Goal: Information Seeking & Learning: Find specific page/section

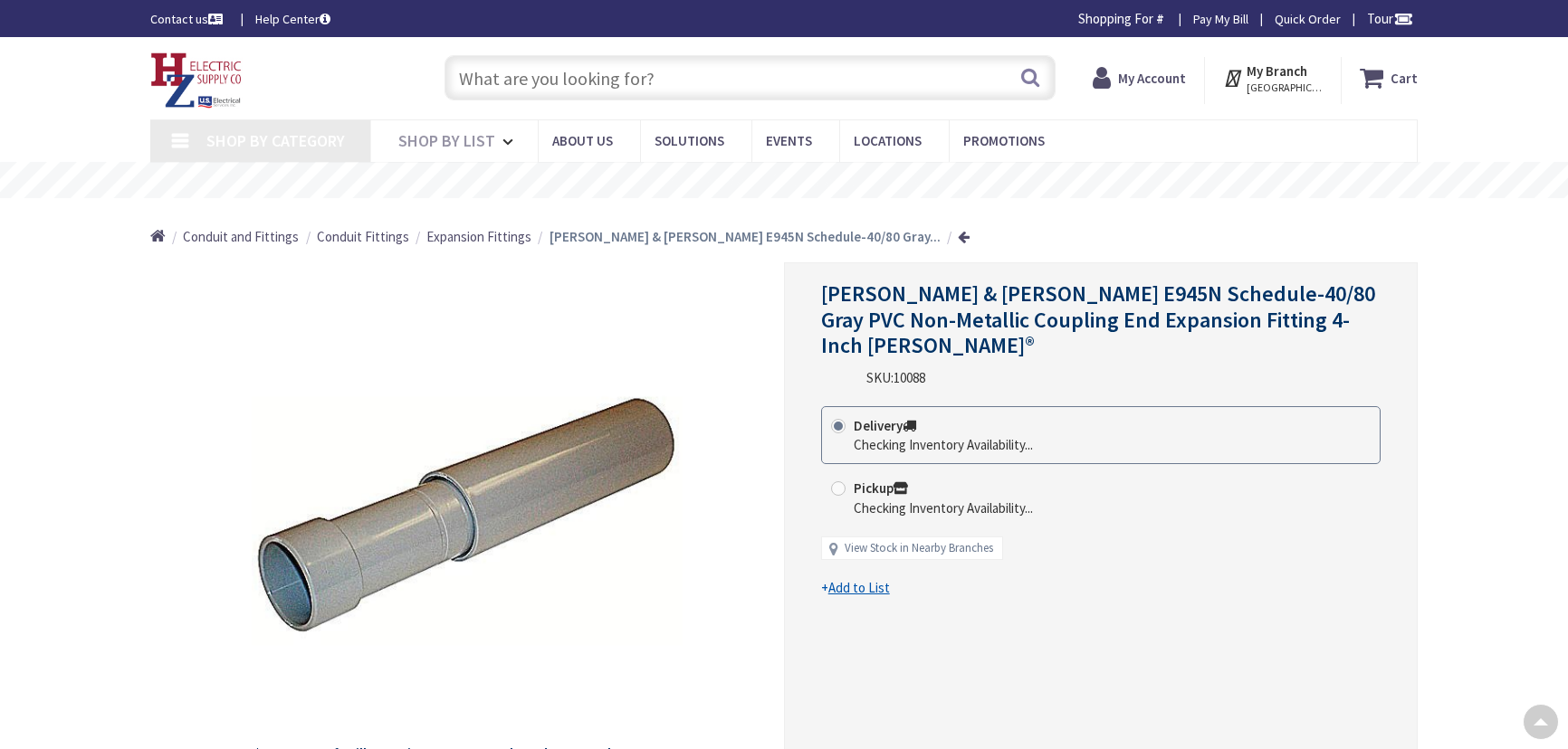
scroll to position [202, 0]
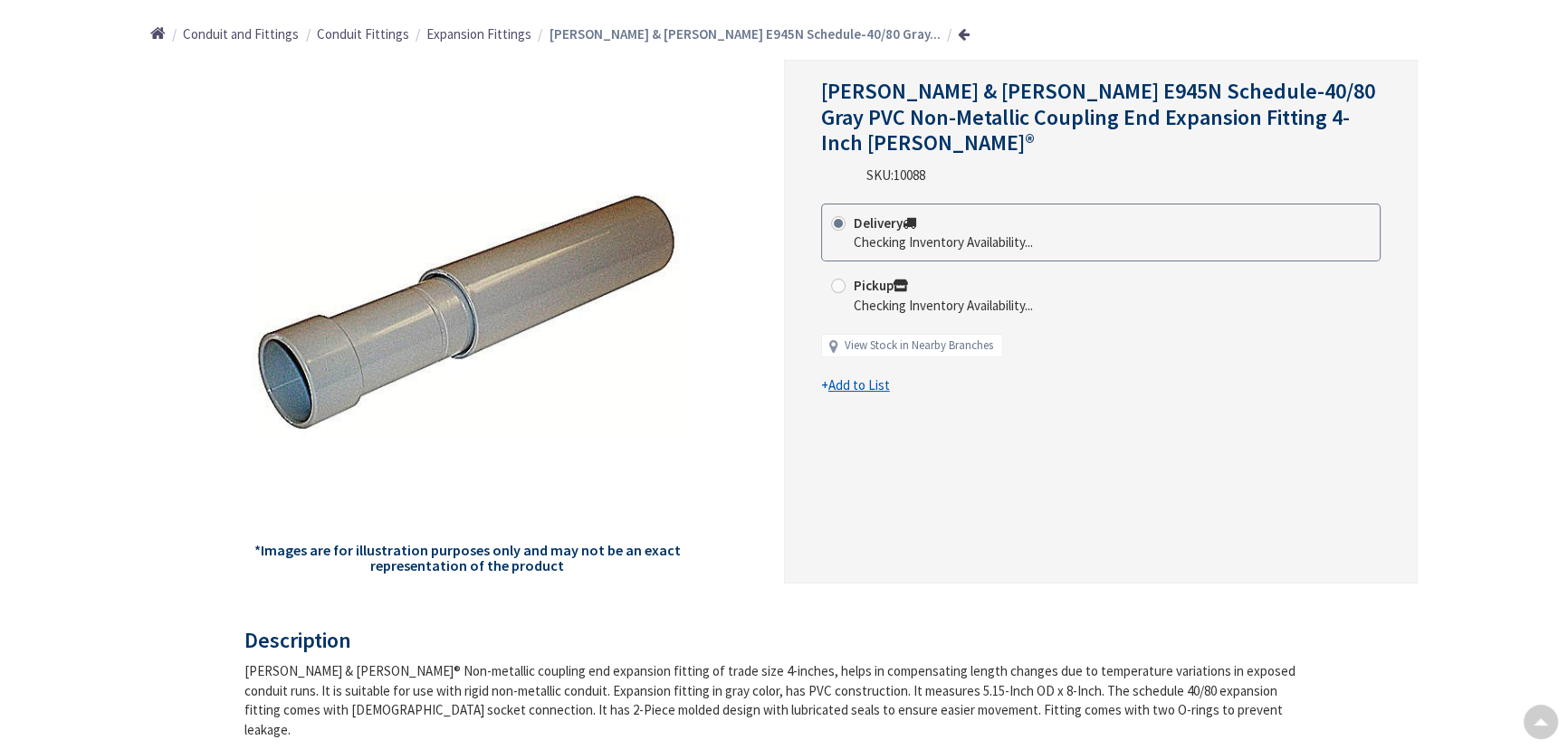
type input "Piper Farm, [STREET_ADDRESS]"
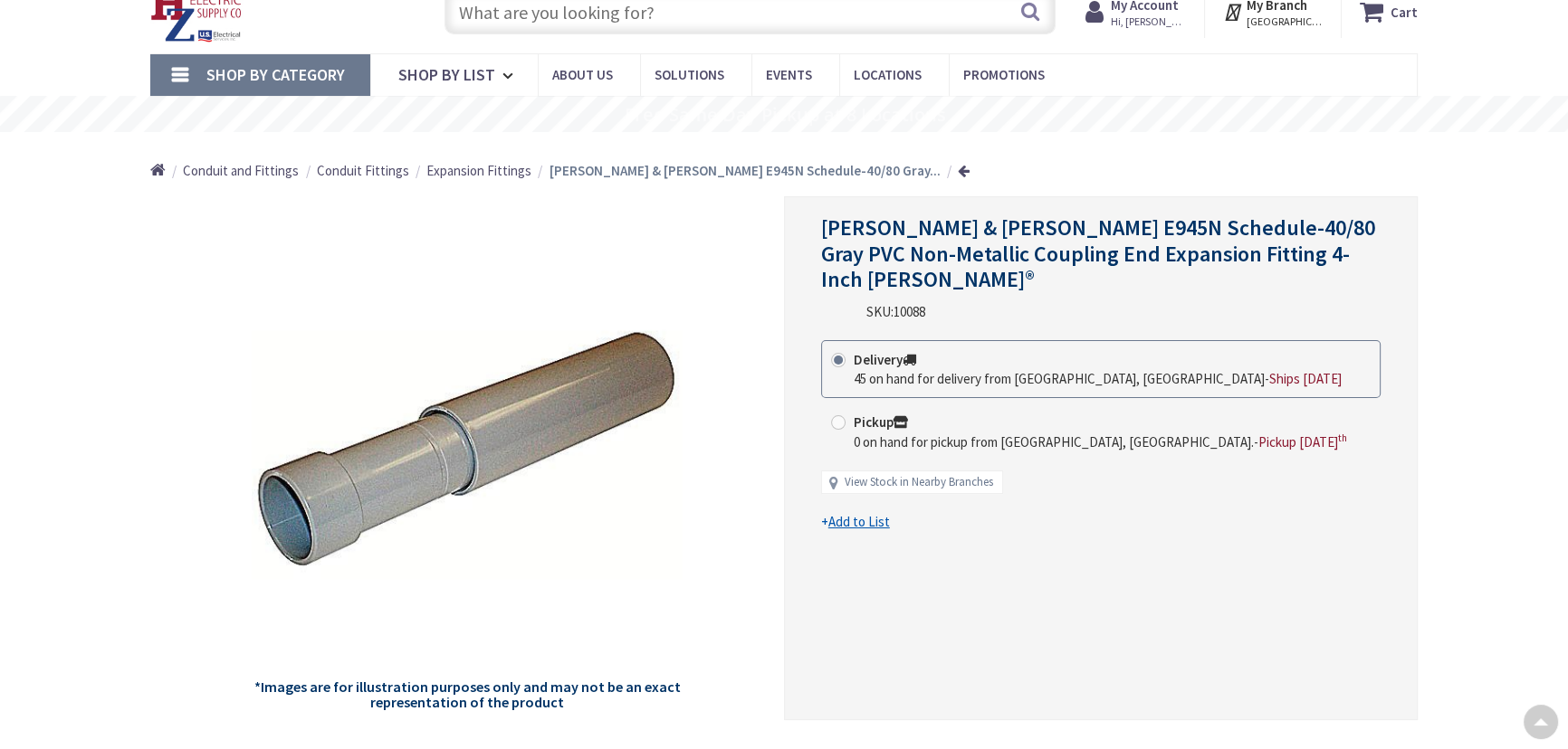
scroll to position [0, 0]
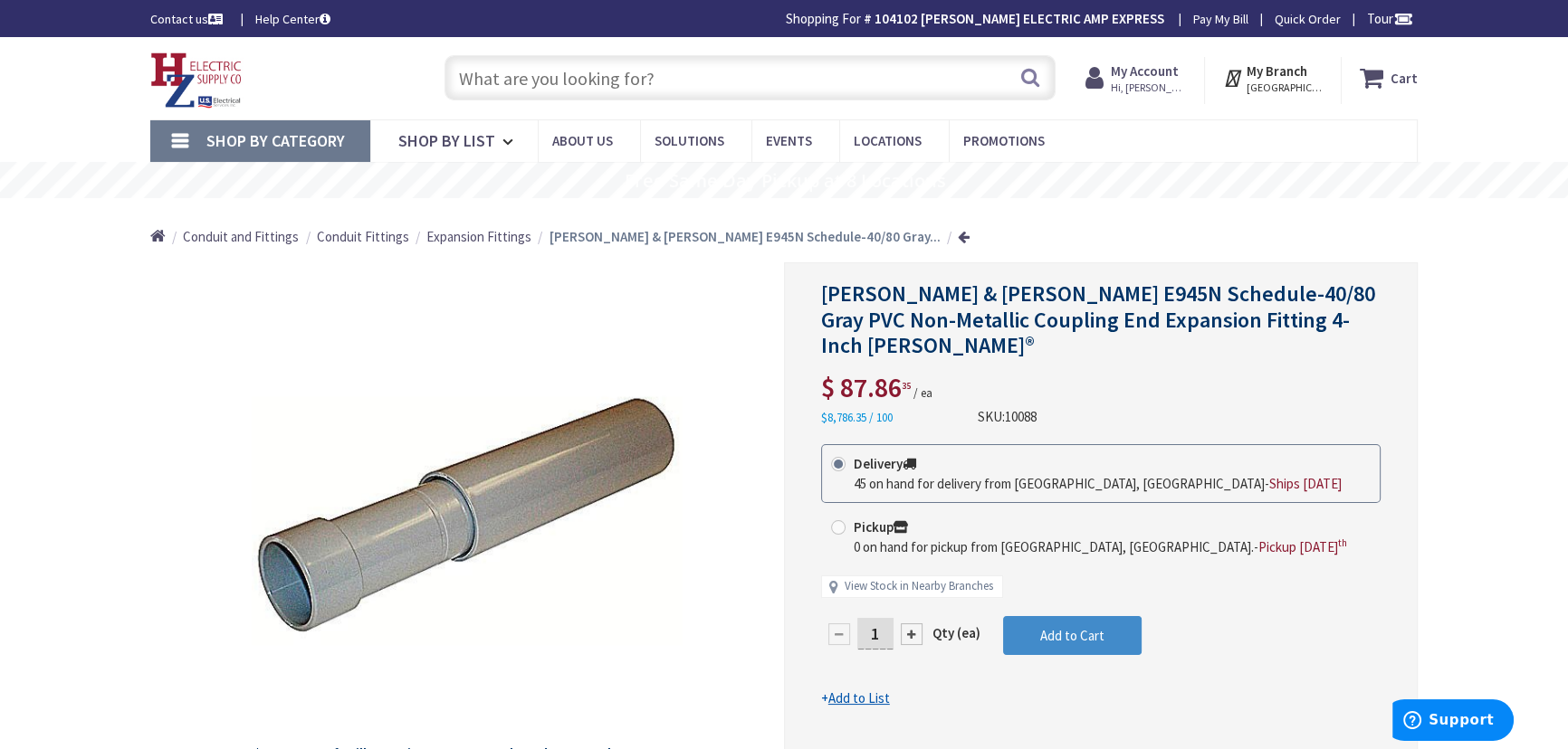
click at [675, 91] on input "text" at bounding box center [749, 77] width 611 height 45
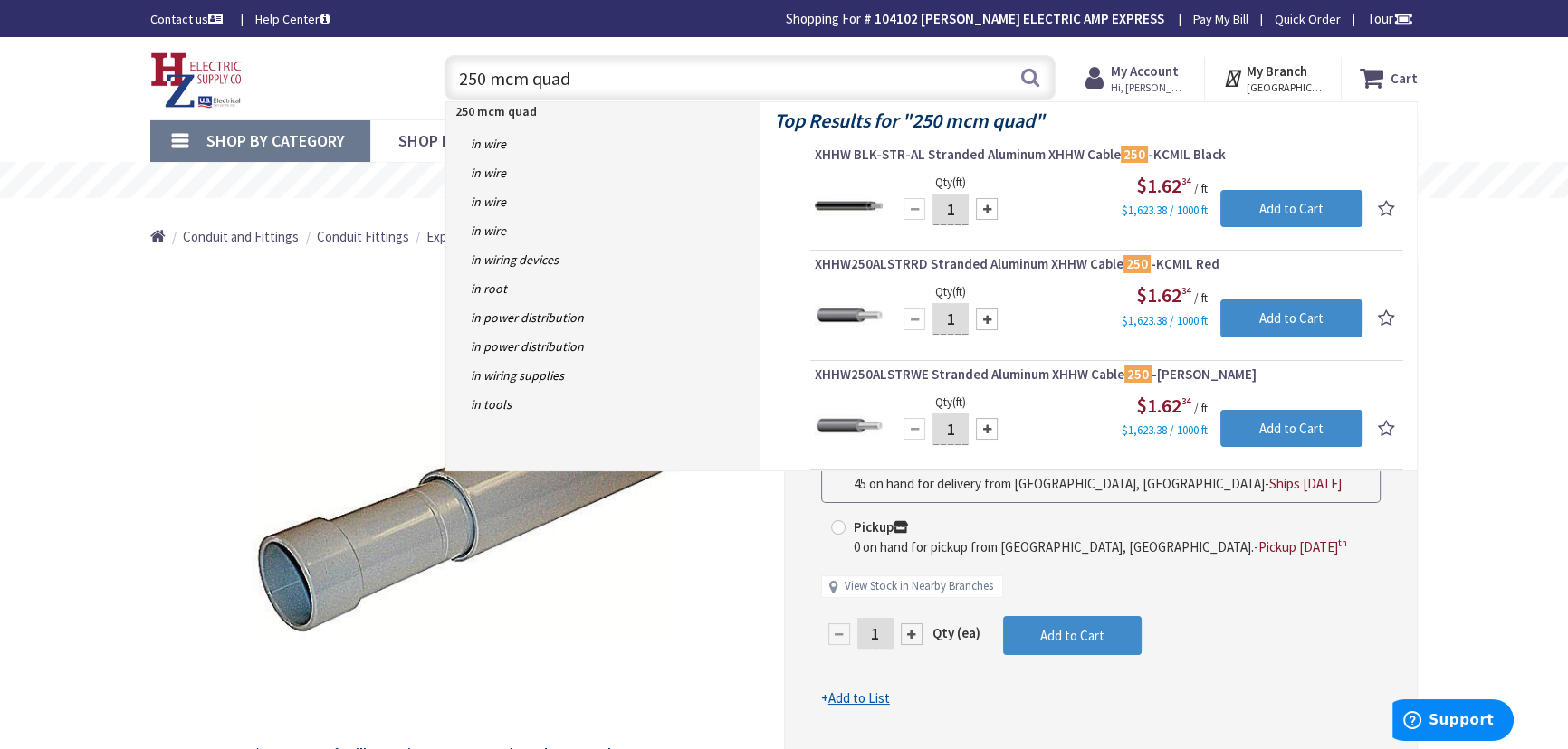
drag, startPoint x: 578, startPoint y: 77, endPoint x: 534, endPoint y: 83, distance: 44.4
click at [534, 83] on input "250 mcm quad" at bounding box center [749, 77] width 611 height 45
click at [683, 74] on input "250 mcm quad" at bounding box center [749, 77] width 611 height 45
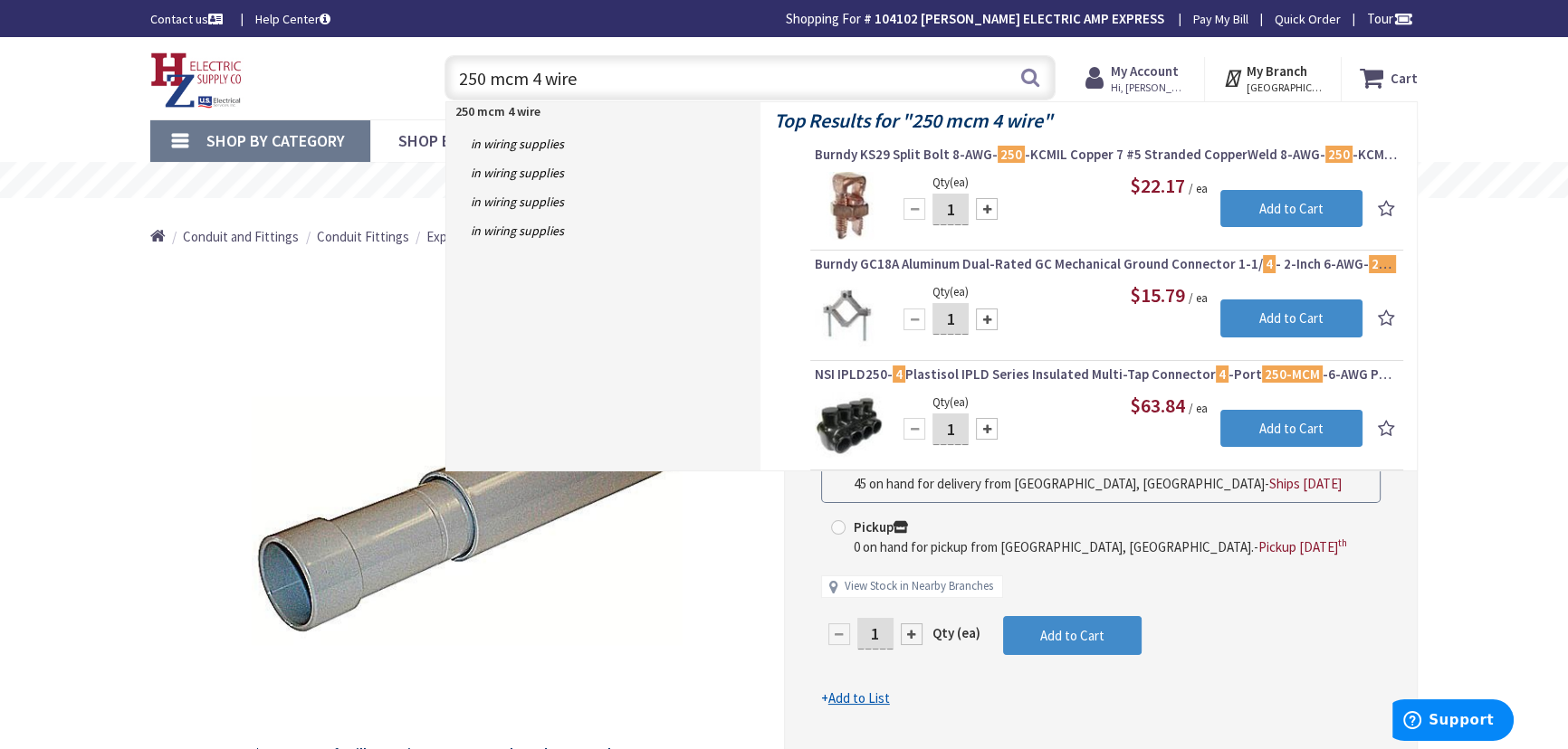
click at [590, 78] on input "250 mcm 4 wire" at bounding box center [749, 77] width 611 height 45
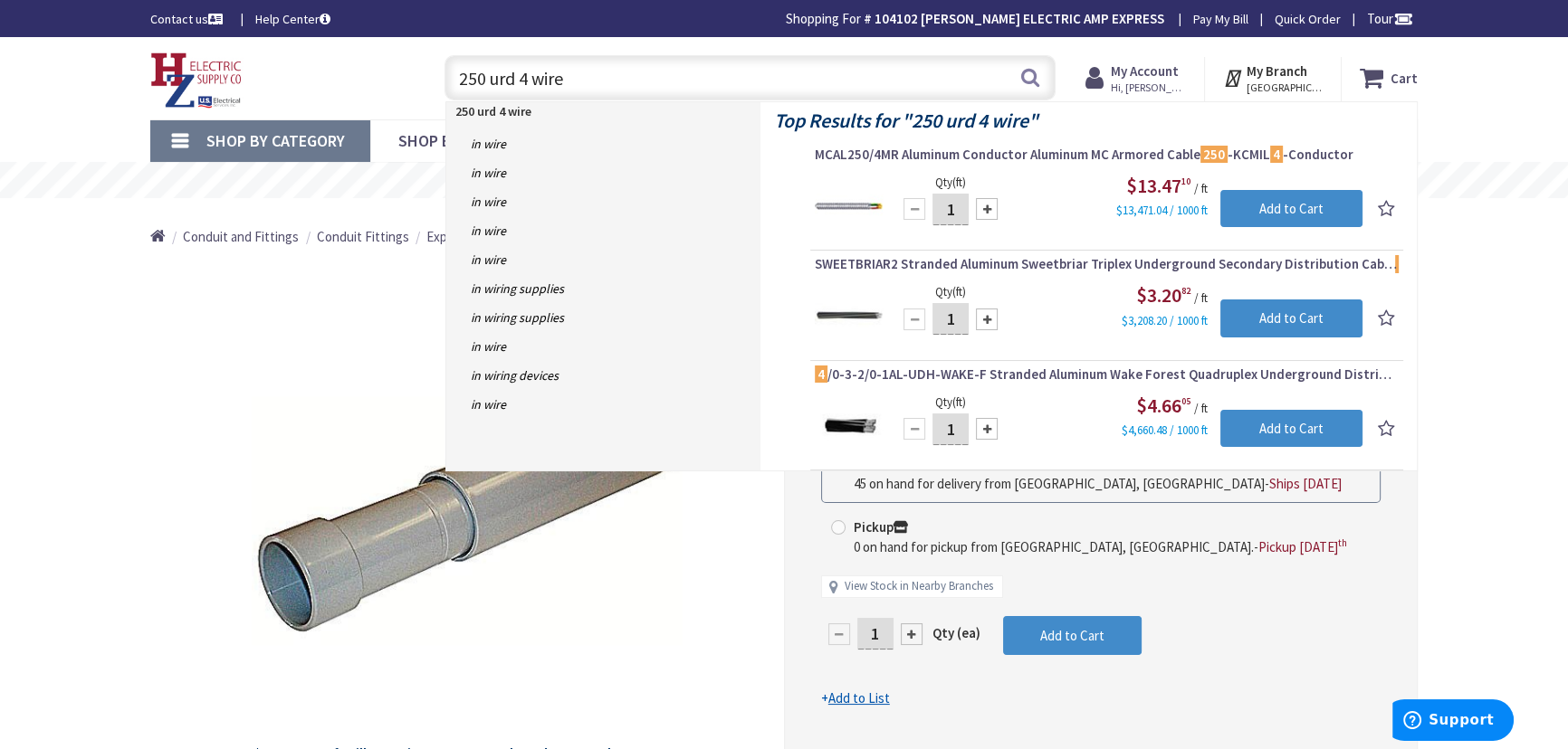
drag, startPoint x: 583, startPoint y: 72, endPoint x: 487, endPoint y: 68, distance: 96.1
click at [487, 68] on input "250 urd 4 wire" at bounding box center [749, 77] width 611 height 45
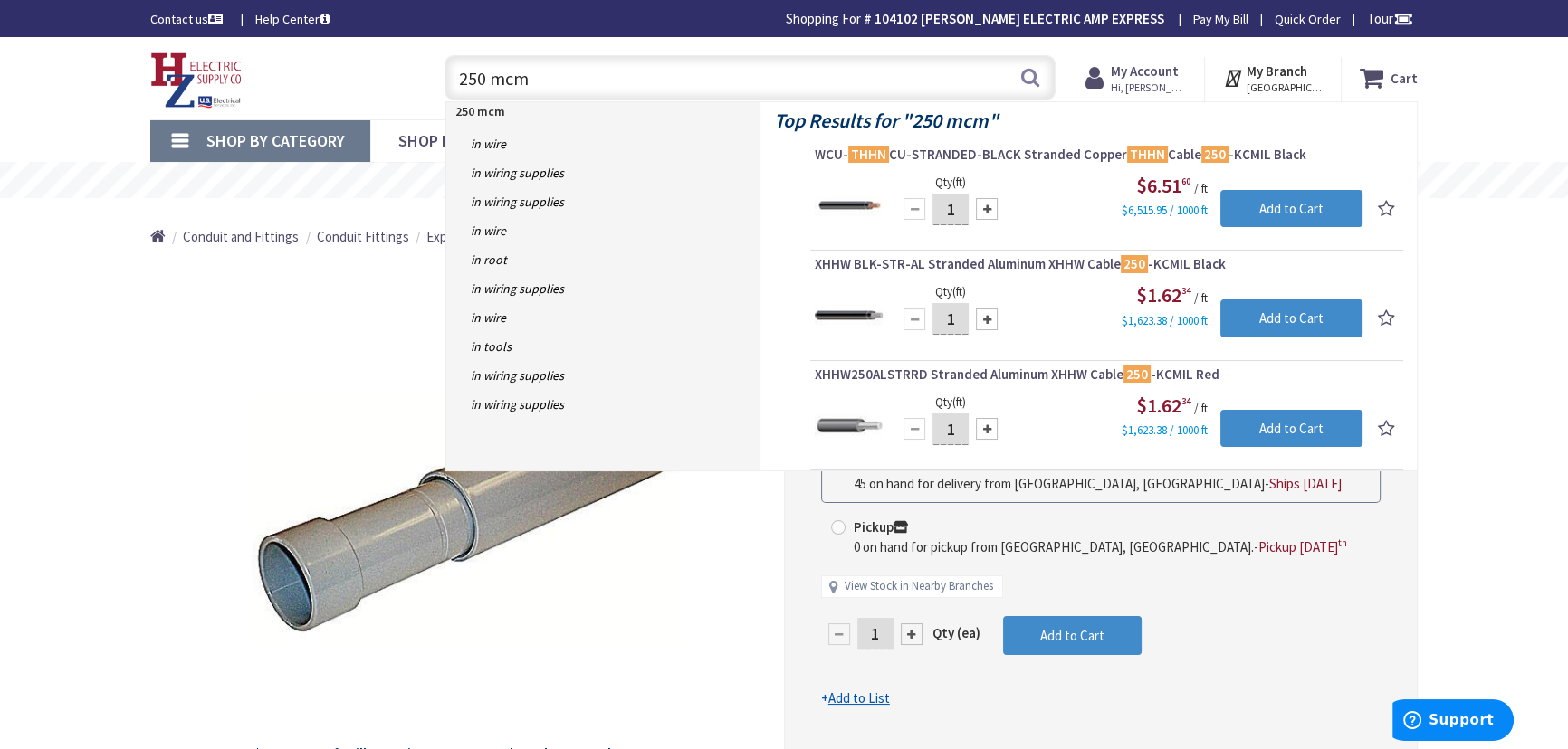
drag, startPoint x: 555, startPoint y: 81, endPoint x: 456, endPoint y: 80, distance: 99.0
click at [456, 80] on input "250 mcm" at bounding box center [749, 77] width 611 height 45
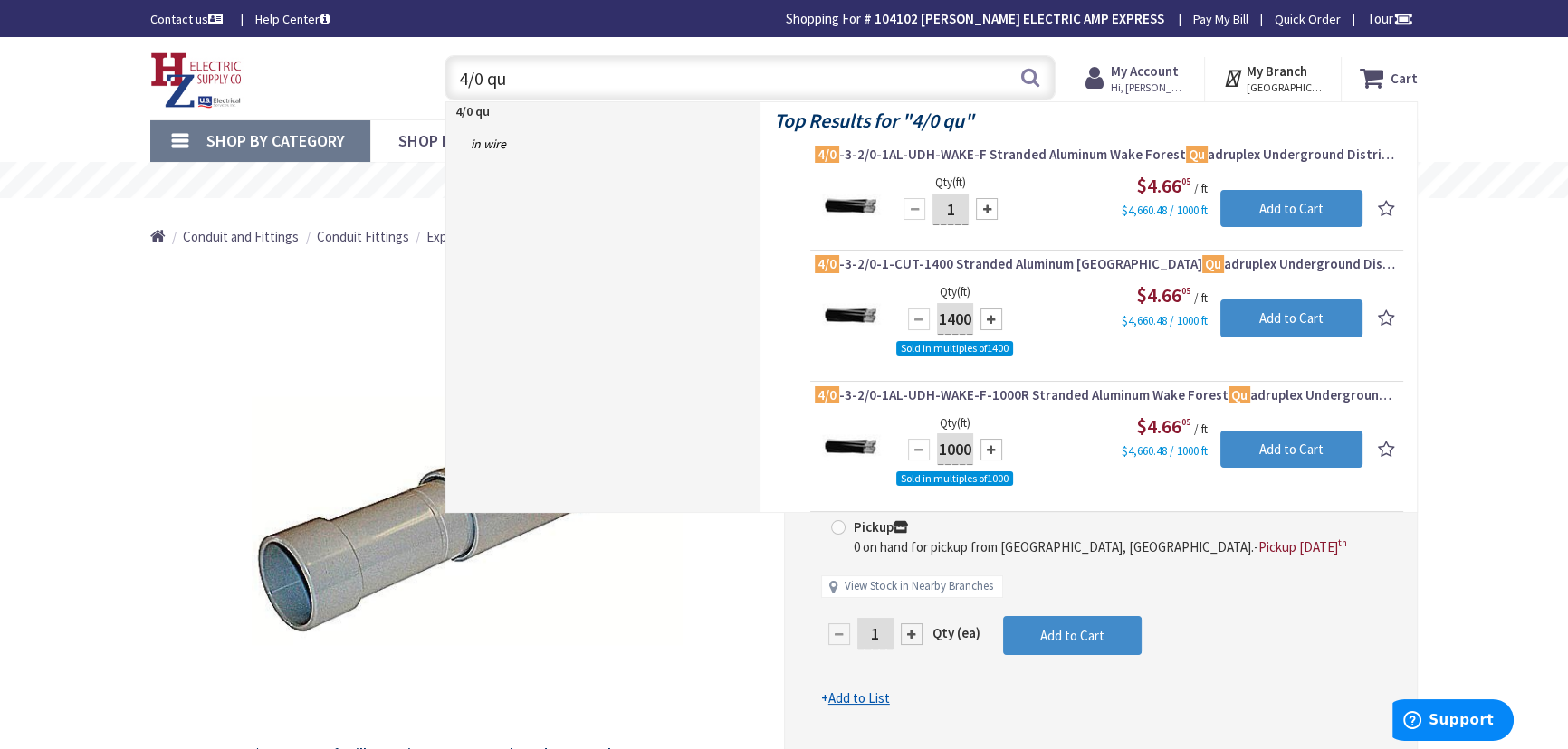
drag, startPoint x: 528, startPoint y: 74, endPoint x: 469, endPoint y: 73, distance: 59.0
click at [469, 73] on input "4/0 qu" at bounding box center [749, 77] width 611 height 45
type input "4"
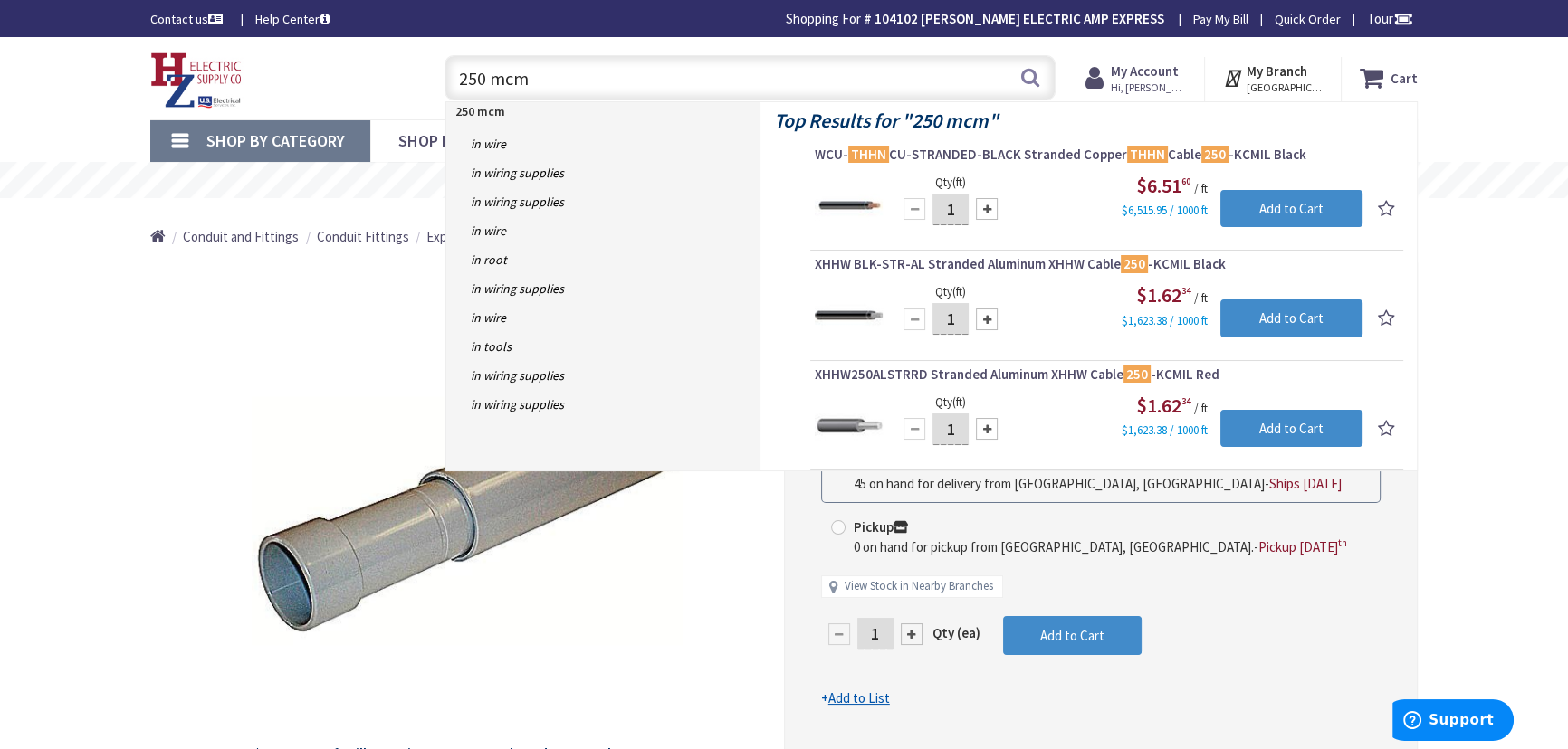
drag, startPoint x: 538, startPoint y: 85, endPoint x: 466, endPoint y: 81, distance: 72.1
click at [466, 81] on input "250 mcm" at bounding box center [749, 77] width 611 height 45
type input "2/0"
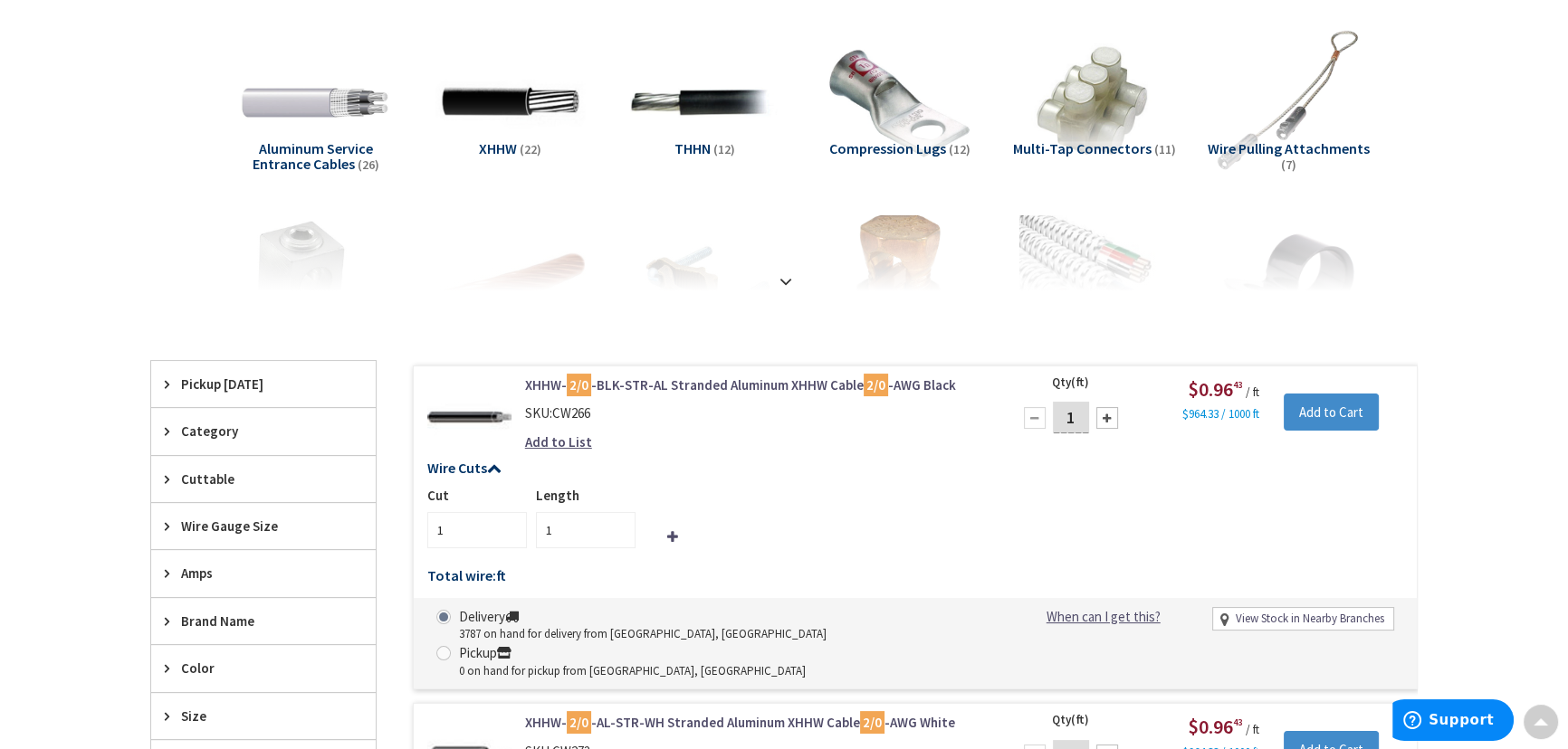
scroll to position [249, 0]
